Goal: Transaction & Acquisition: Book appointment/travel/reservation

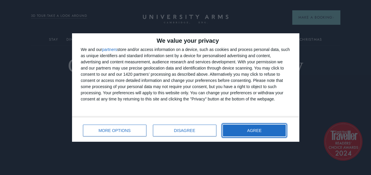
drag, startPoint x: 0, startPoint y: 0, endPoint x: 247, endPoint y: 129, distance: 279.0
click at [249, 130] on span "AGREE" at bounding box center [254, 131] width 14 height 4
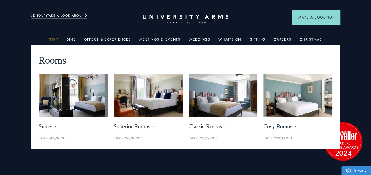
click at [52, 38] on link "Stay" at bounding box center [53, 42] width 9 height 8
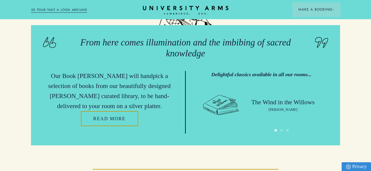
scroll to position [1211, 0]
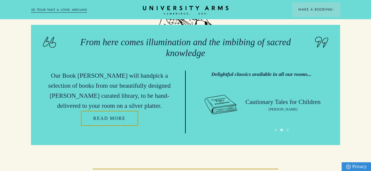
click at [76, 6] on div "3D TOUR:TAKE A LOOK AROUND" at bounding box center [59, 9] width 56 height 7
click at [76, 9] on link "3D TOUR:TAKE A LOOK AROUND" at bounding box center [59, 9] width 56 height 5
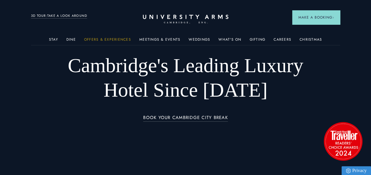
click at [123, 38] on link "Offers & Experiences" at bounding box center [107, 42] width 47 height 8
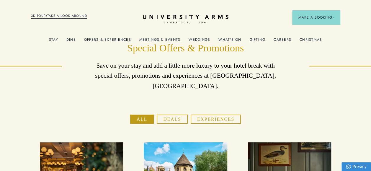
click at [229, 38] on link "What's On" at bounding box center [230, 42] width 23 height 8
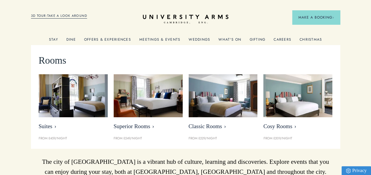
click at [54, 38] on link "Stay" at bounding box center [53, 42] width 9 height 8
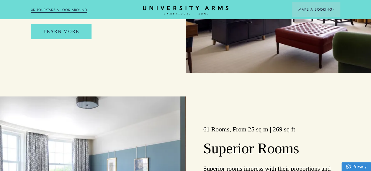
scroll to position [502, 0]
